Goal: Find specific page/section: Find specific page/section

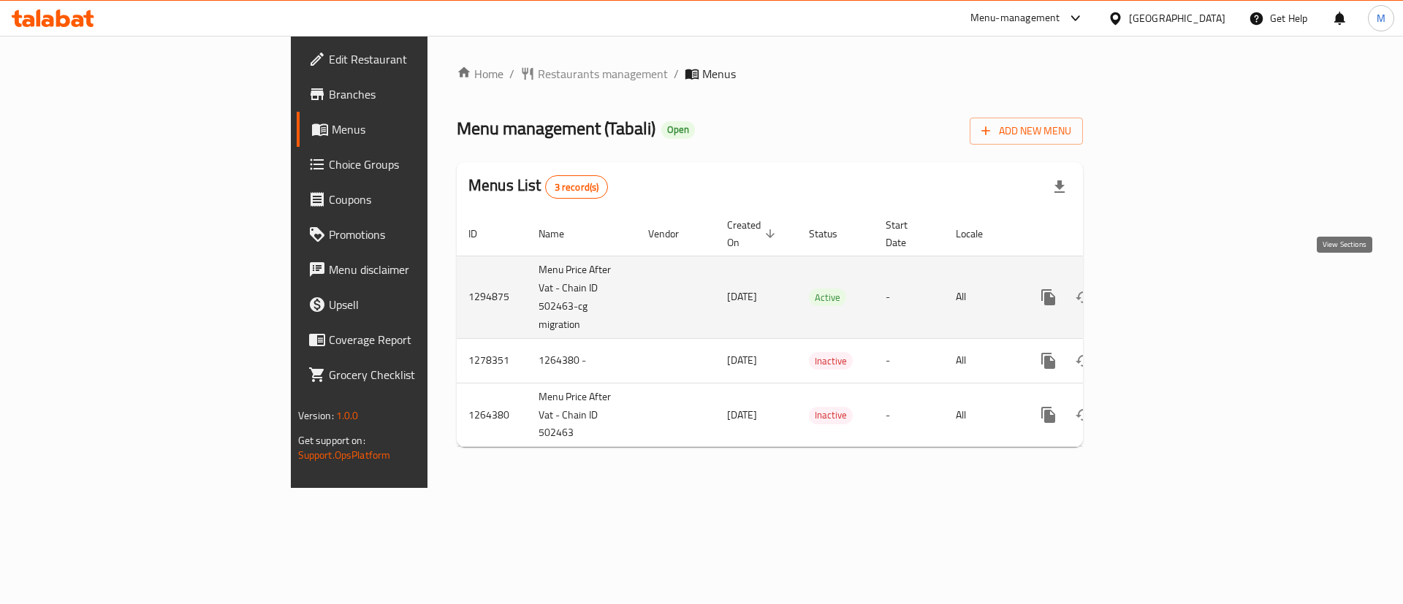
click at [1163, 289] on icon "enhanced table" at bounding box center [1154, 298] width 18 height 18
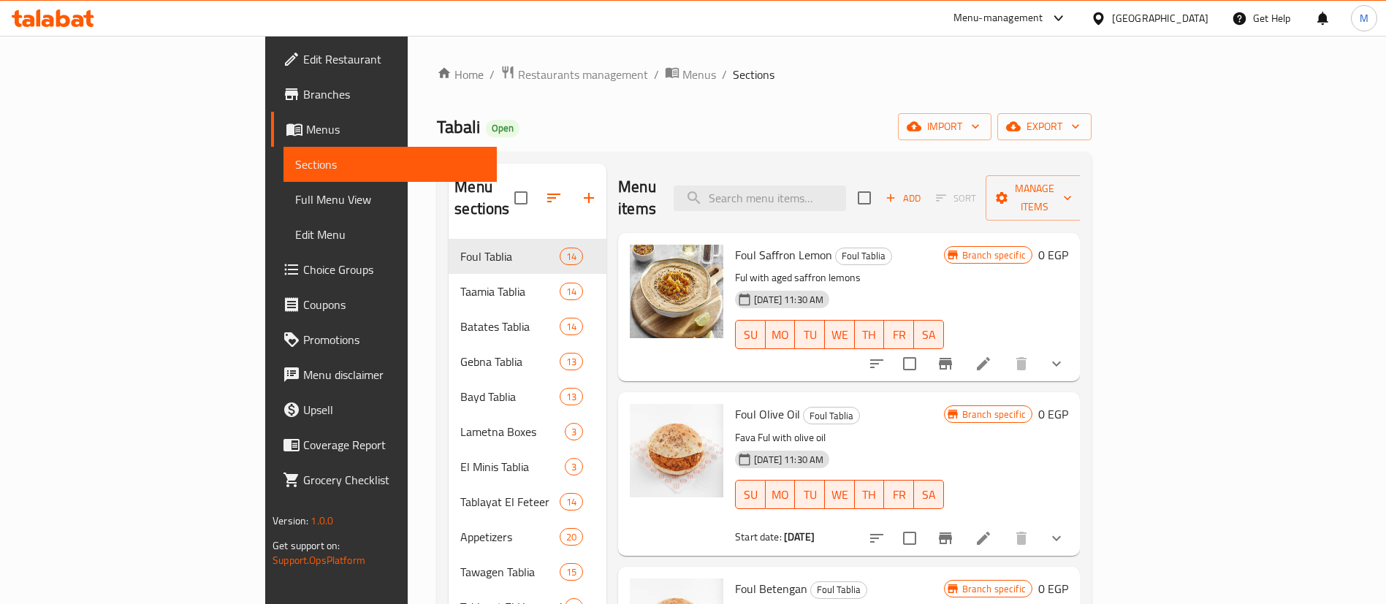
click at [688, 157] on div "Menu sections Foul Tablia 14 Taamia Tablia 14 Batates Tablia 14 Gebna Tablia 13…" at bounding box center [764, 466] width 655 height 628
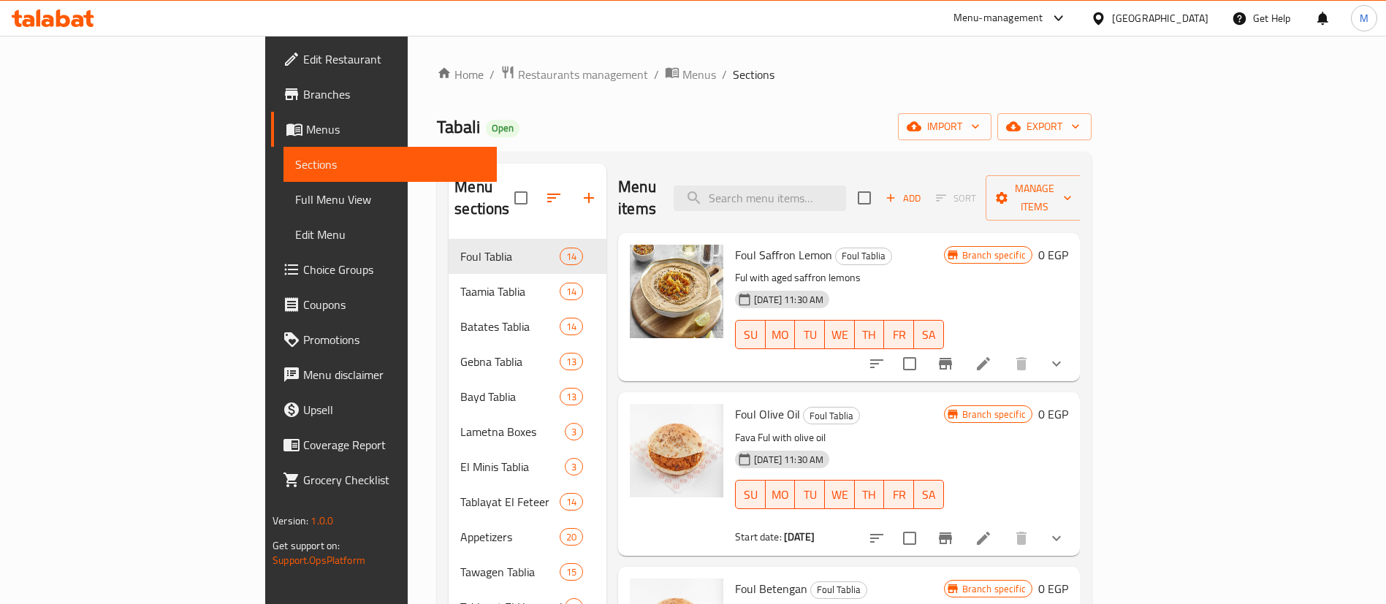
click at [440, 126] on div "Tabali Open import export" at bounding box center [764, 126] width 655 height 27
click at [518, 74] on span "Restaurants management" at bounding box center [583, 75] width 130 height 18
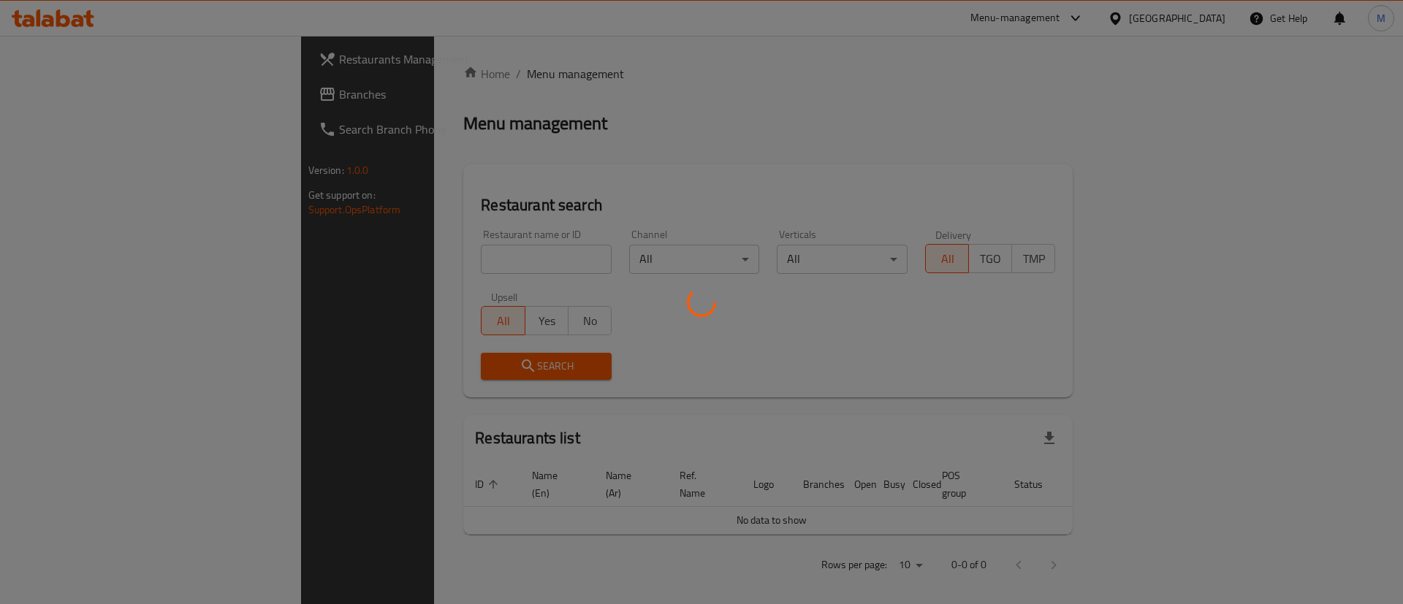
click at [436, 260] on div at bounding box center [701, 302] width 1403 height 604
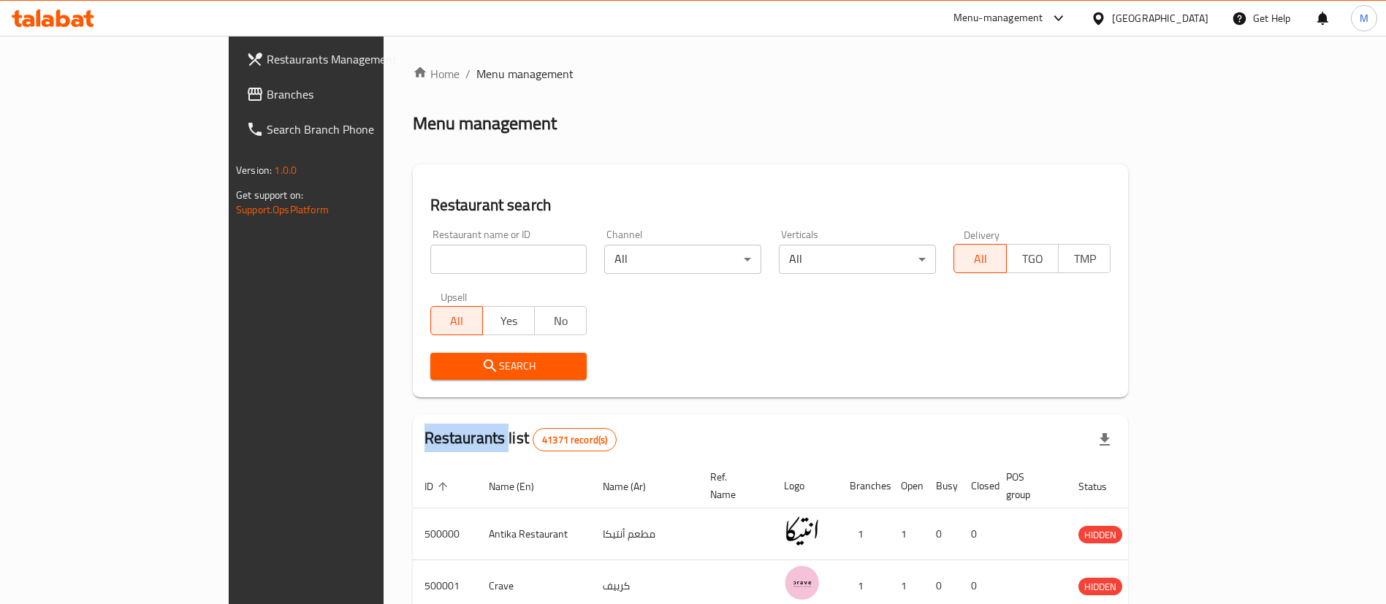
click at [436, 260] on div "Home / Menu management Menu management Restaurant search Restaurant name or ID …" at bounding box center [771, 532] width 716 height 935
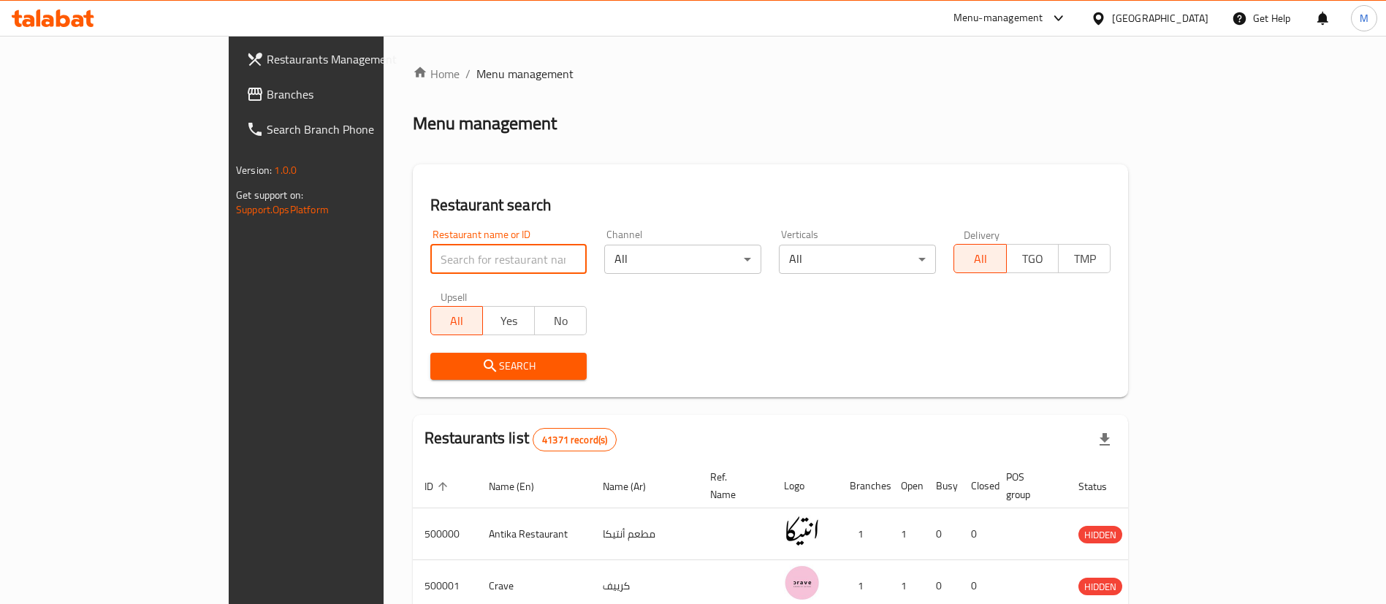
click at [436, 260] on input "search" at bounding box center [508, 259] width 157 height 29
paste input "510307"
type input "510307"
click button "Search" at bounding box center [508, 366] width 157 height 27
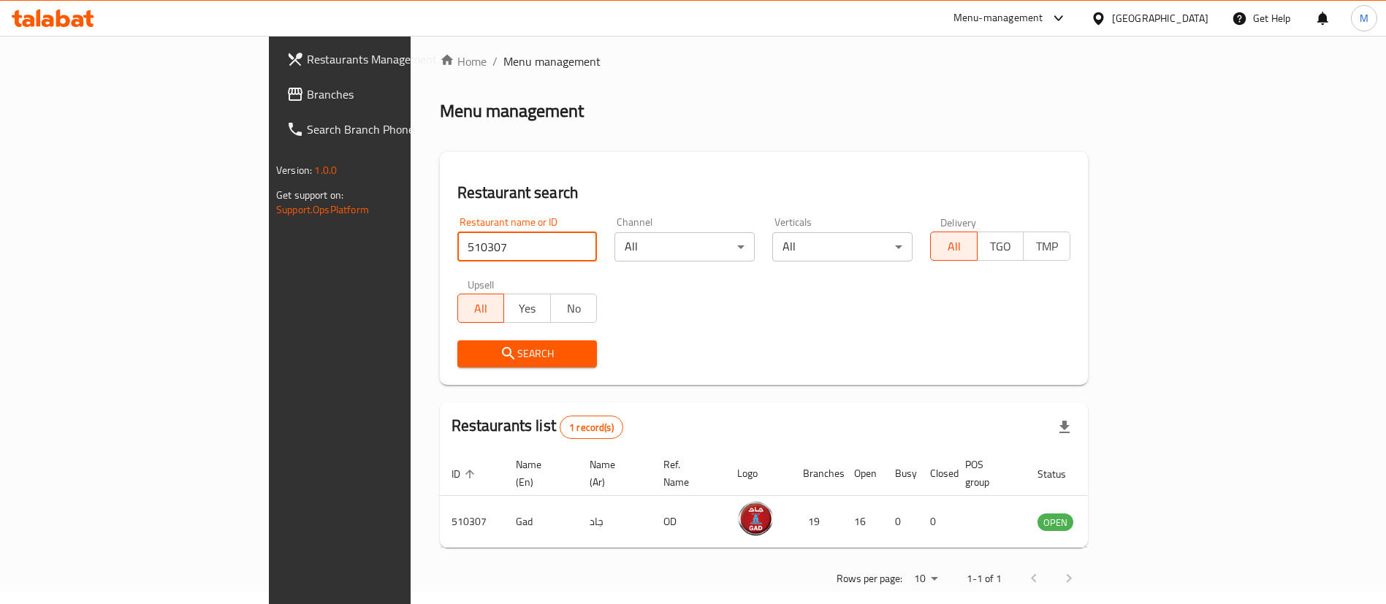
scroll to position [19, 0]
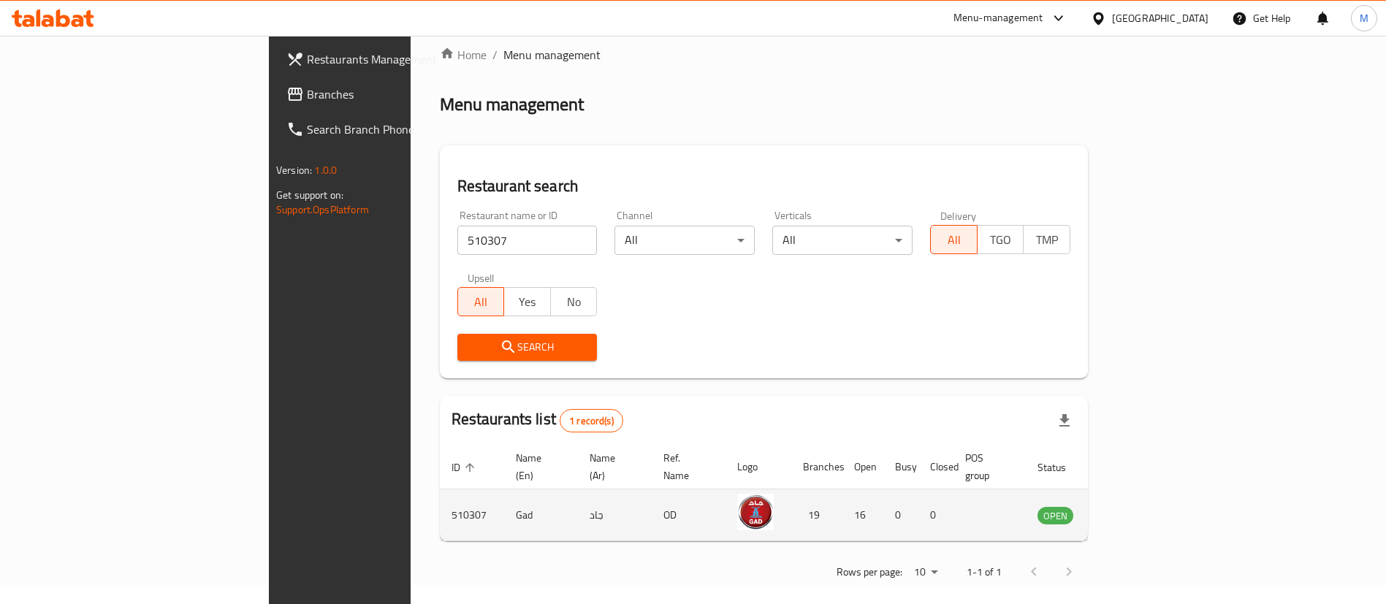
click at [1153, 501] on td "enhanced table" at bounding box center [1128, 516] width 50 height 52
click at [1141, 506] on link "enhanced table" at bounding box center [1127, 515] width 27 height 18
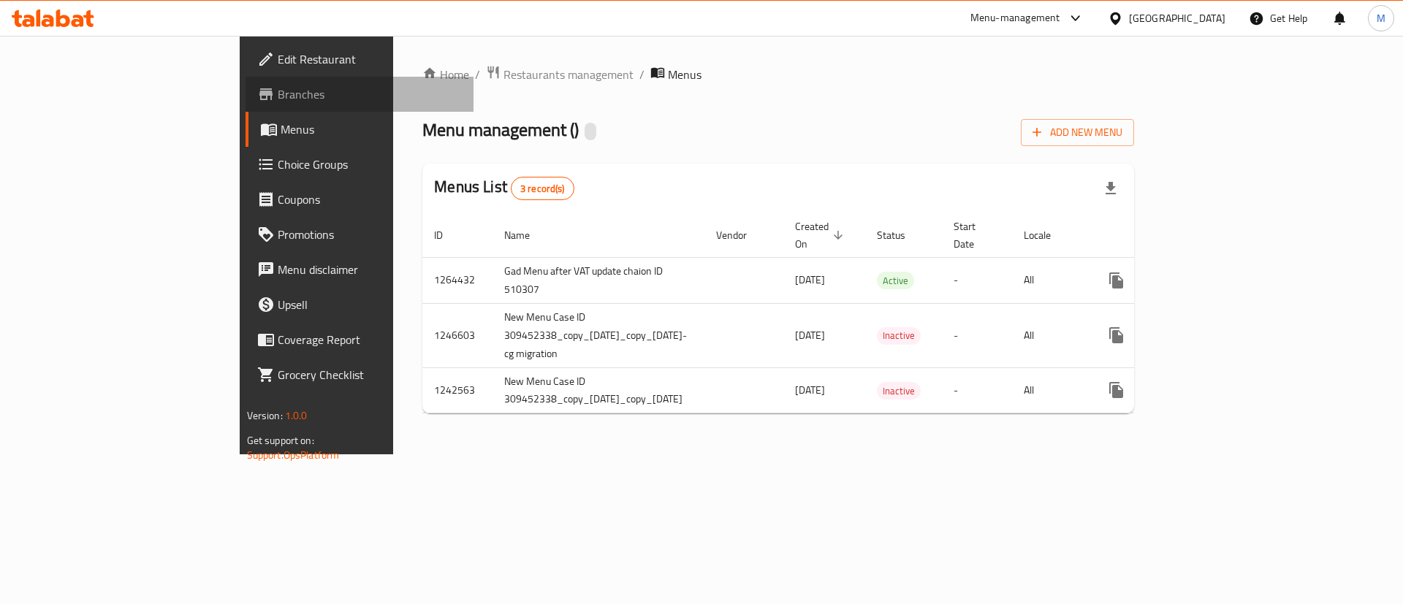
click at [278, 85] on span "Branches" at bounding box center [370, 94] width 185 height 18
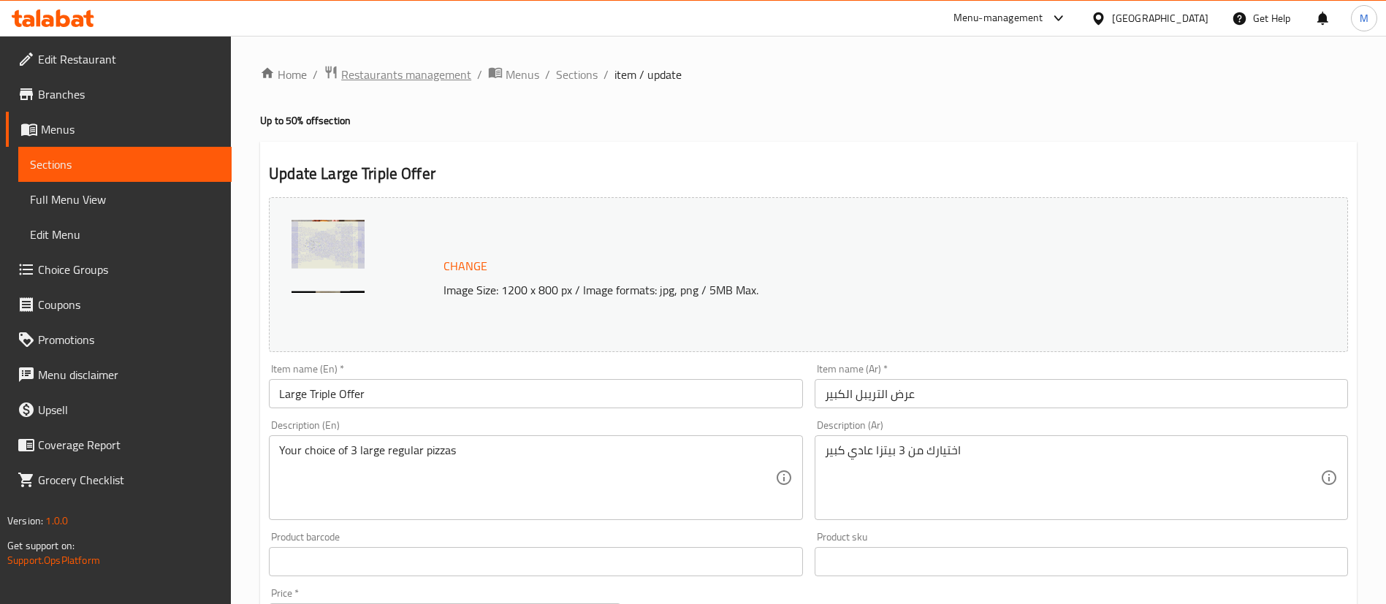
click at [432, 68] on span "Restaurants management" at bounding box center [406, 75] width 130 height 18
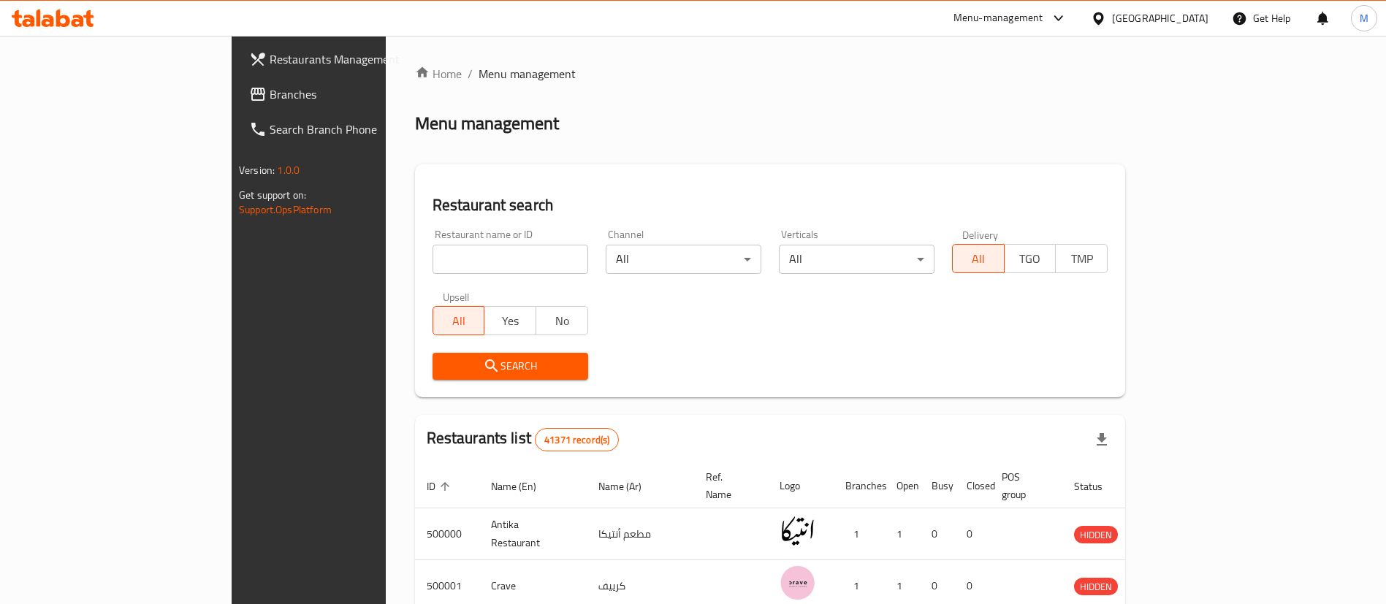
click at [415, 268] on div "Home / Menu management Menu management Restaurant search Restaurant name or ID …" at bounding box center [770, 532] width 710 height 935
click at [433, 268] on input "search" at bounding box center [511, 259] width 156 height 29
paste input "691150"
type input "691150"
click button "Search" at bounding box center [511, 366] width 156 height 27
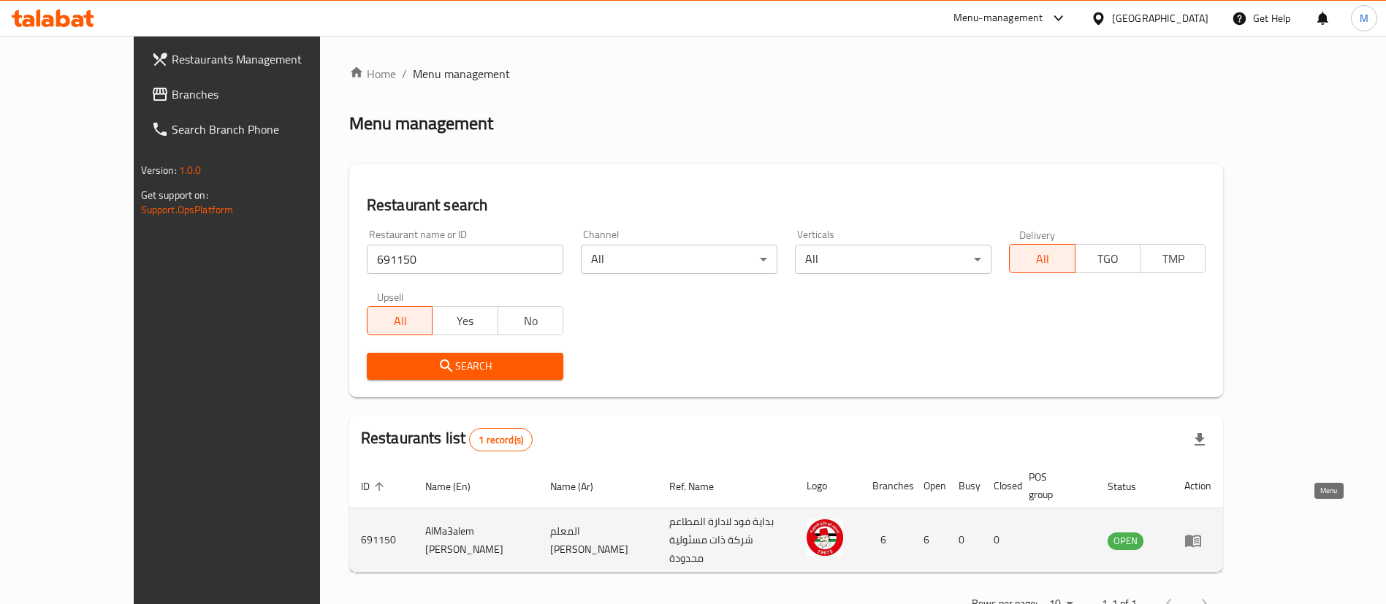
click at [1212, 532] on link "enhanced table" at bounding box center [1197, 541] width 27 height 18
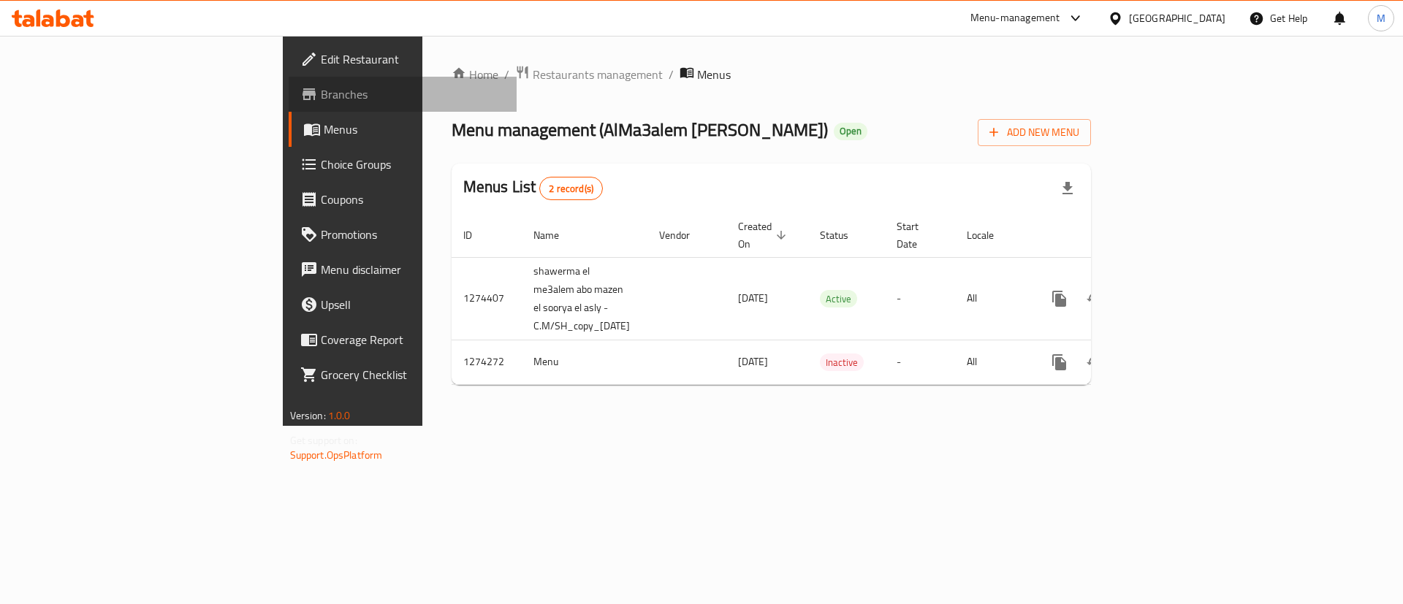
click at [321, 96] on span "Branches" at bounding box center [413, 94] width 185 height 18
